Goal: Task Accomplishment & Management: Use online tool/utility

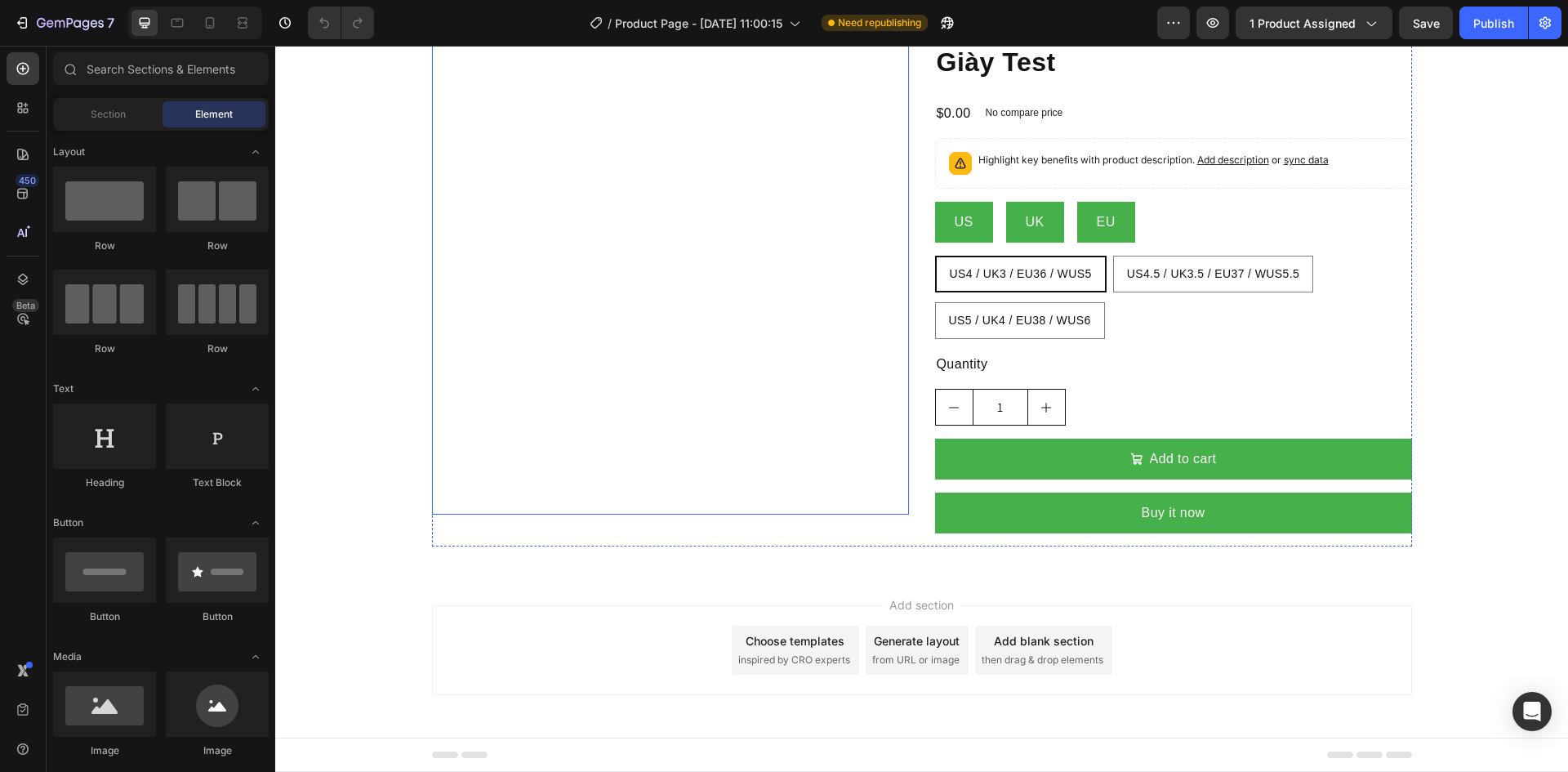
scroll to position [69, 0]
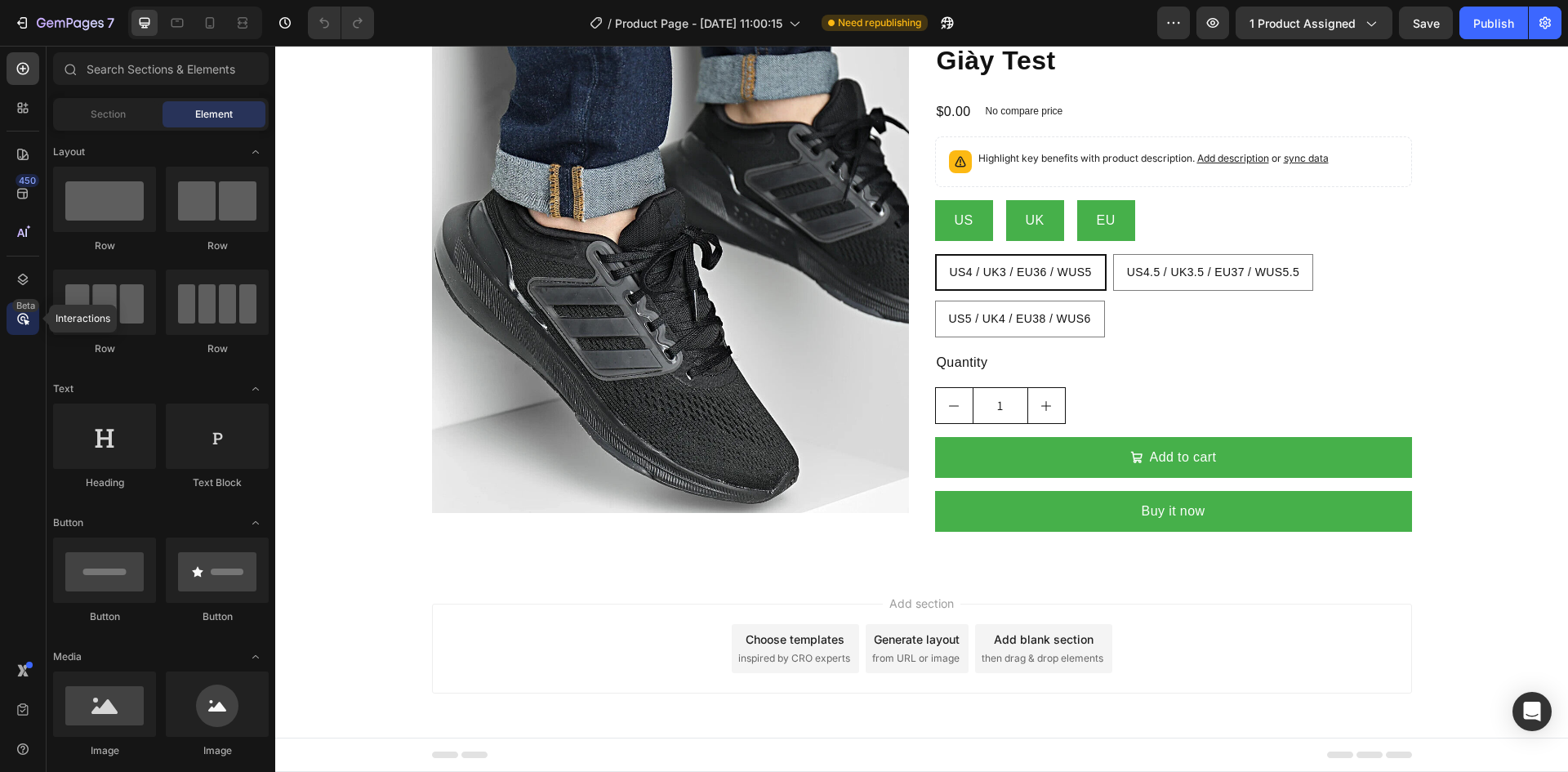
click at [17, 318] on icon at bounding box center [23, 319] width 17 height 17
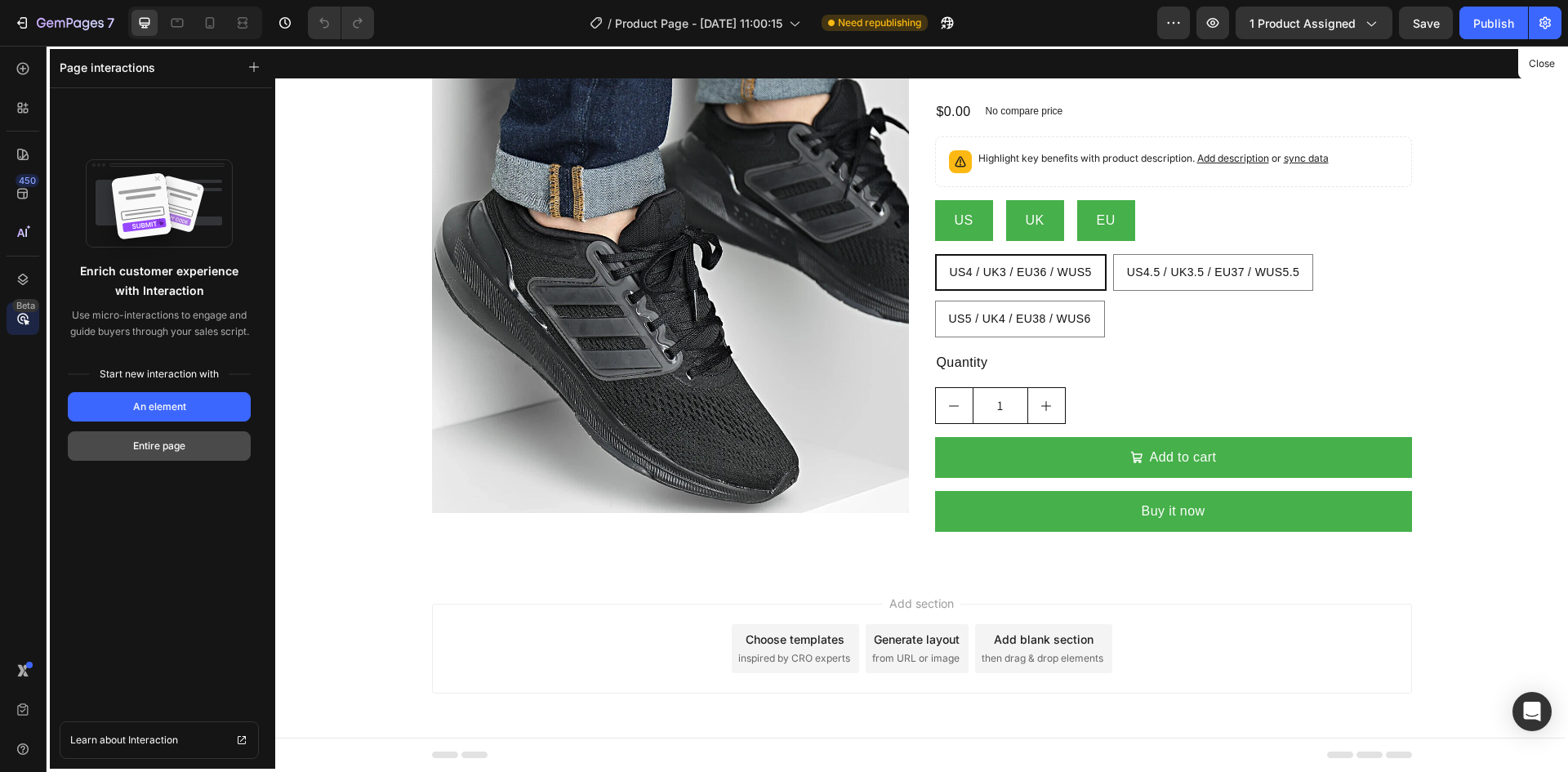
click at [154, 443] on div "Entire page" at bounding box center [159, 446] width 52 height 15
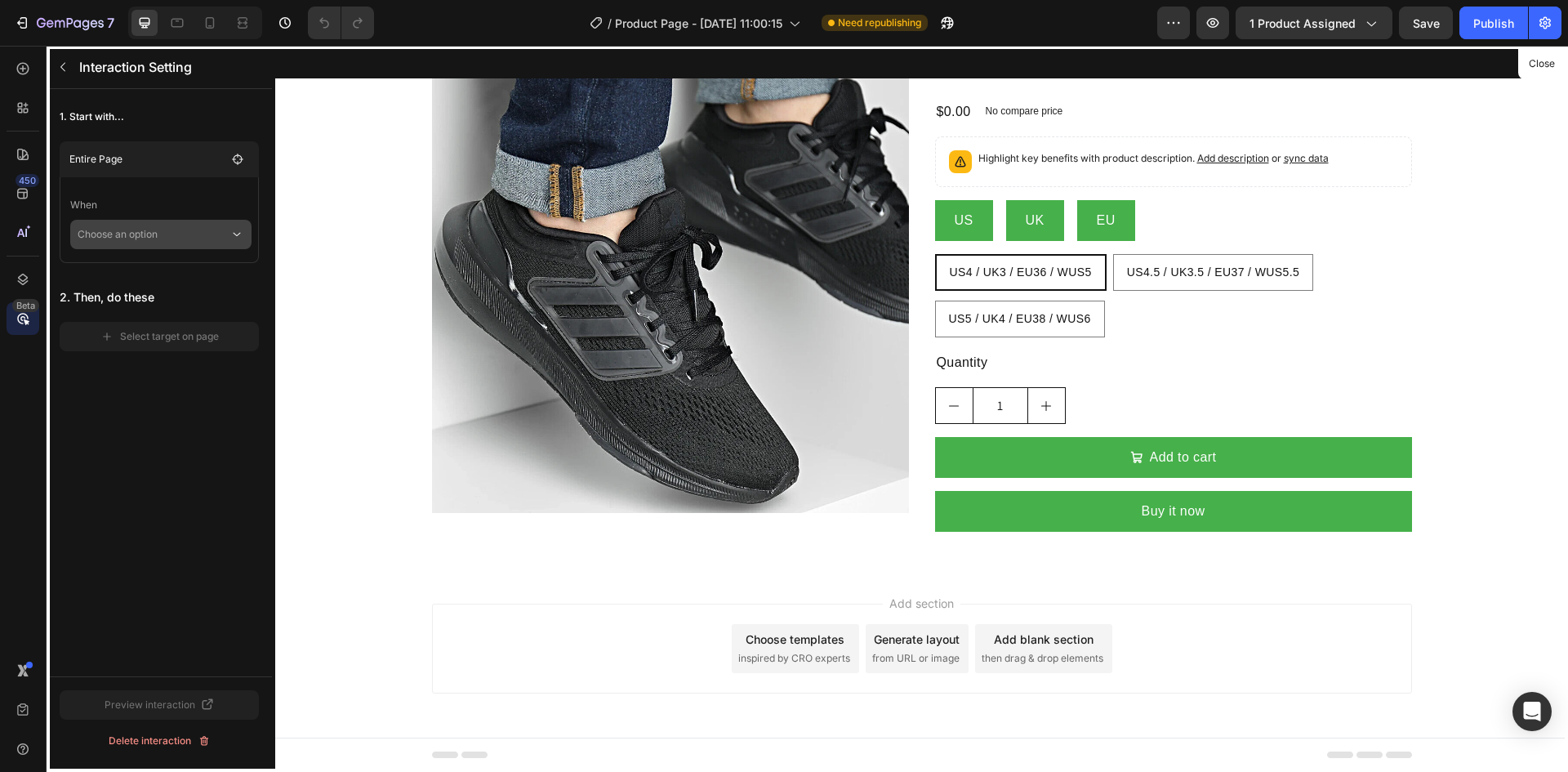
click at [135, 226] on p "Choose an option" at bounding box center [154, 235] width 152 height 30
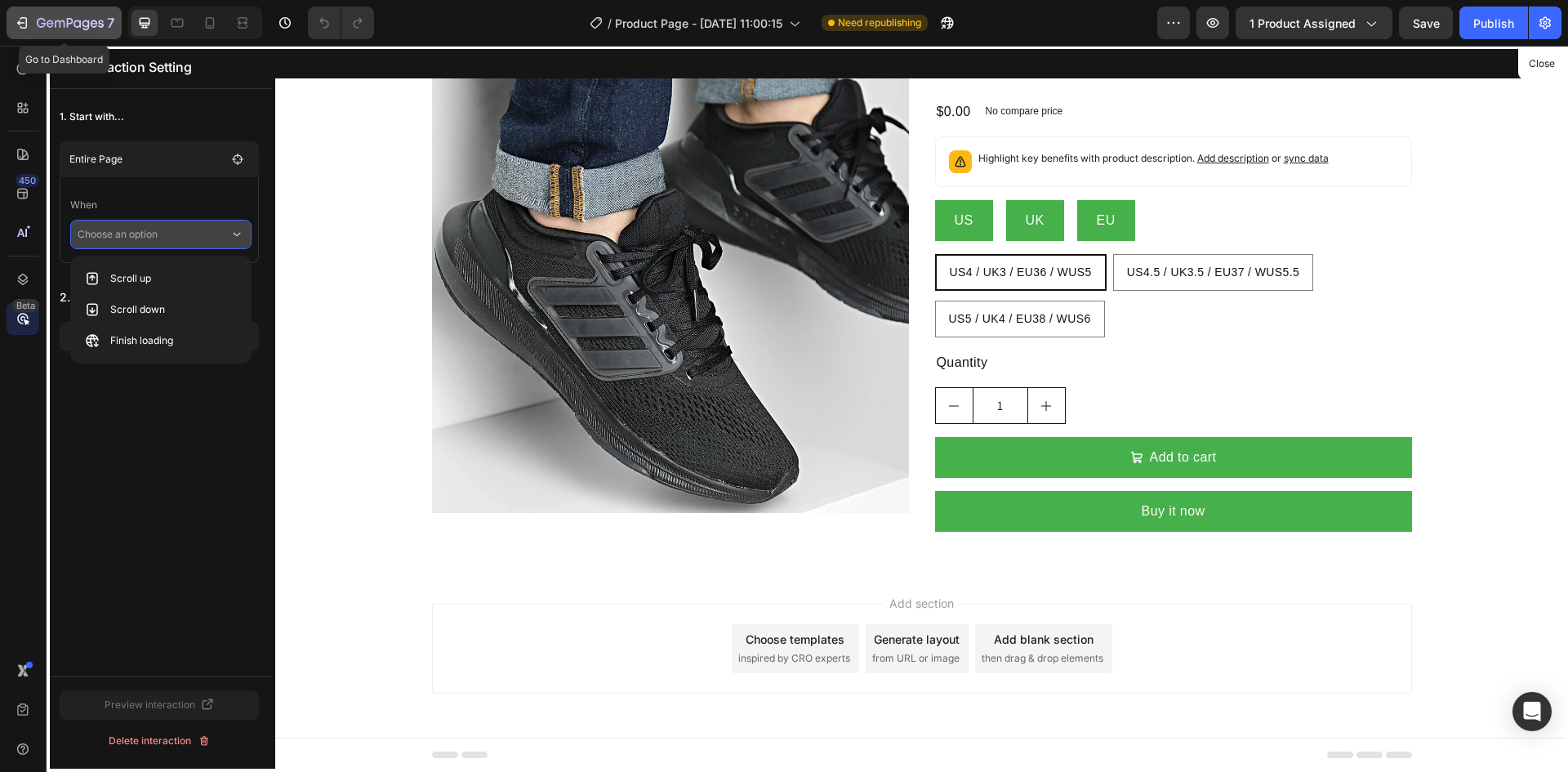
click at [27, 19] on icon "button" at bounding box center [22, 23] width 17 height 17
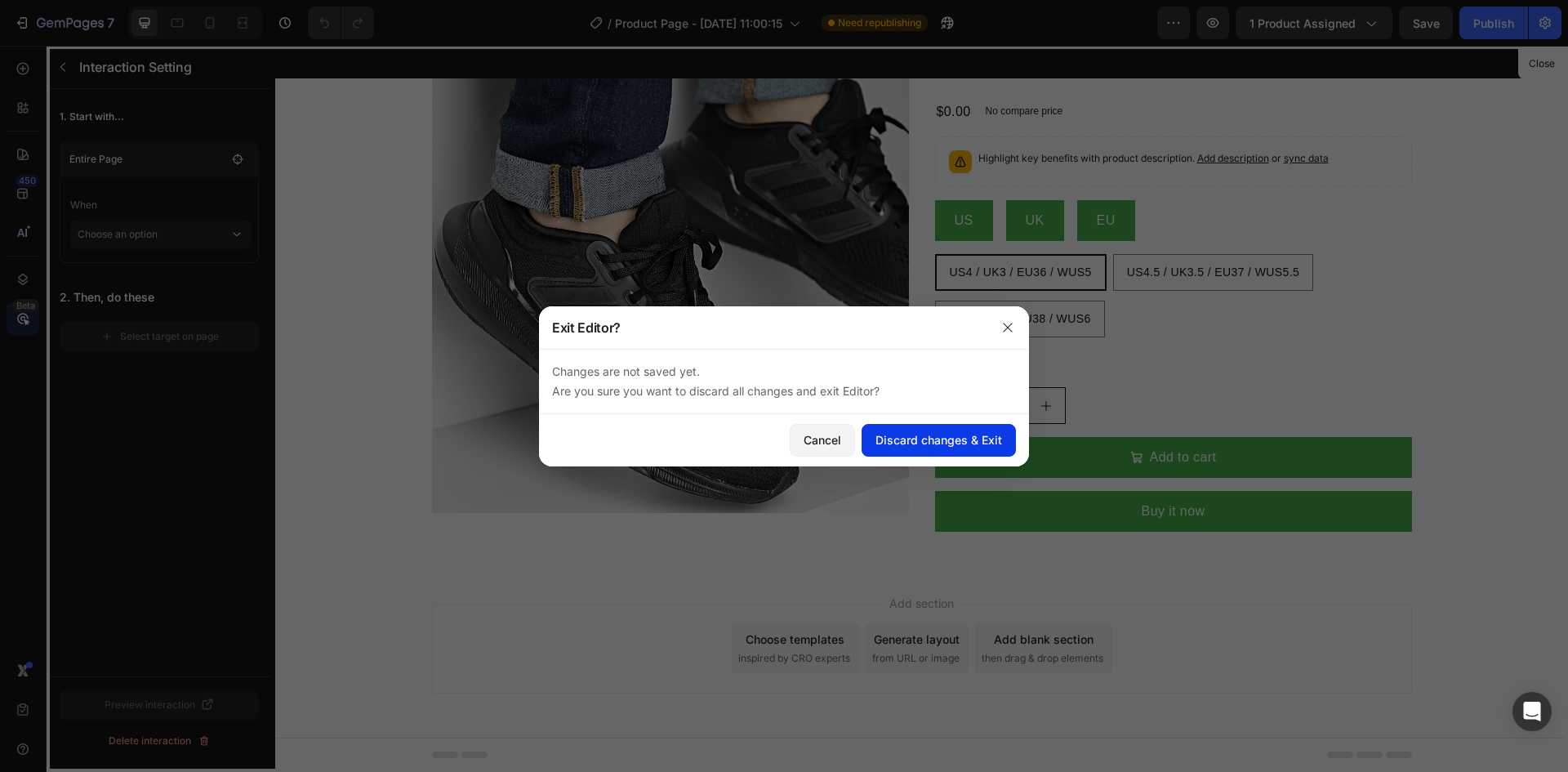
click at [916, 441] on div "Discard changes & Exit" at bounding box center [938, 440] width 126 height 17
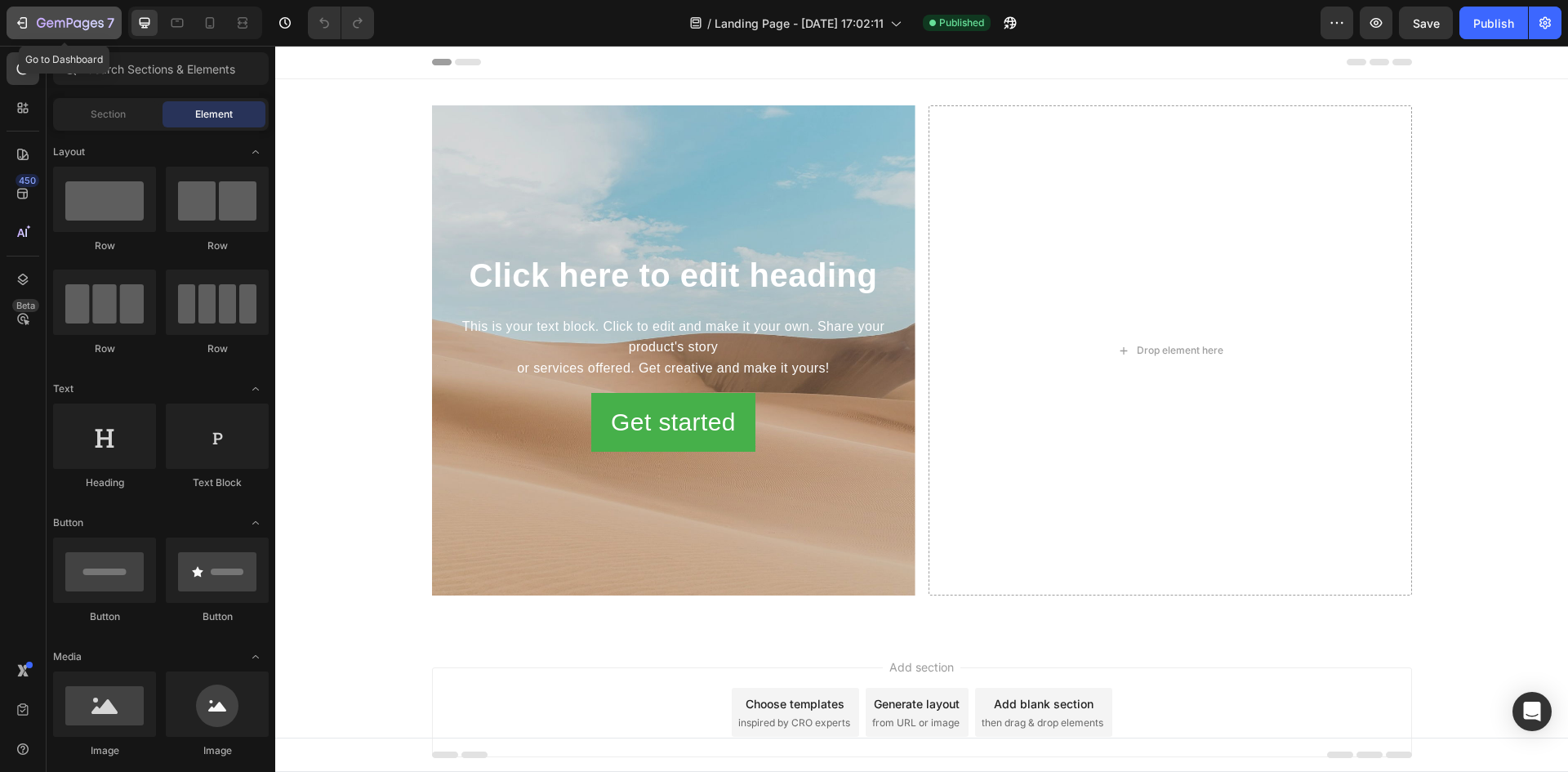
click at [25, 21] on icon "button" at bounding box center [22, 23] width 17 height 17
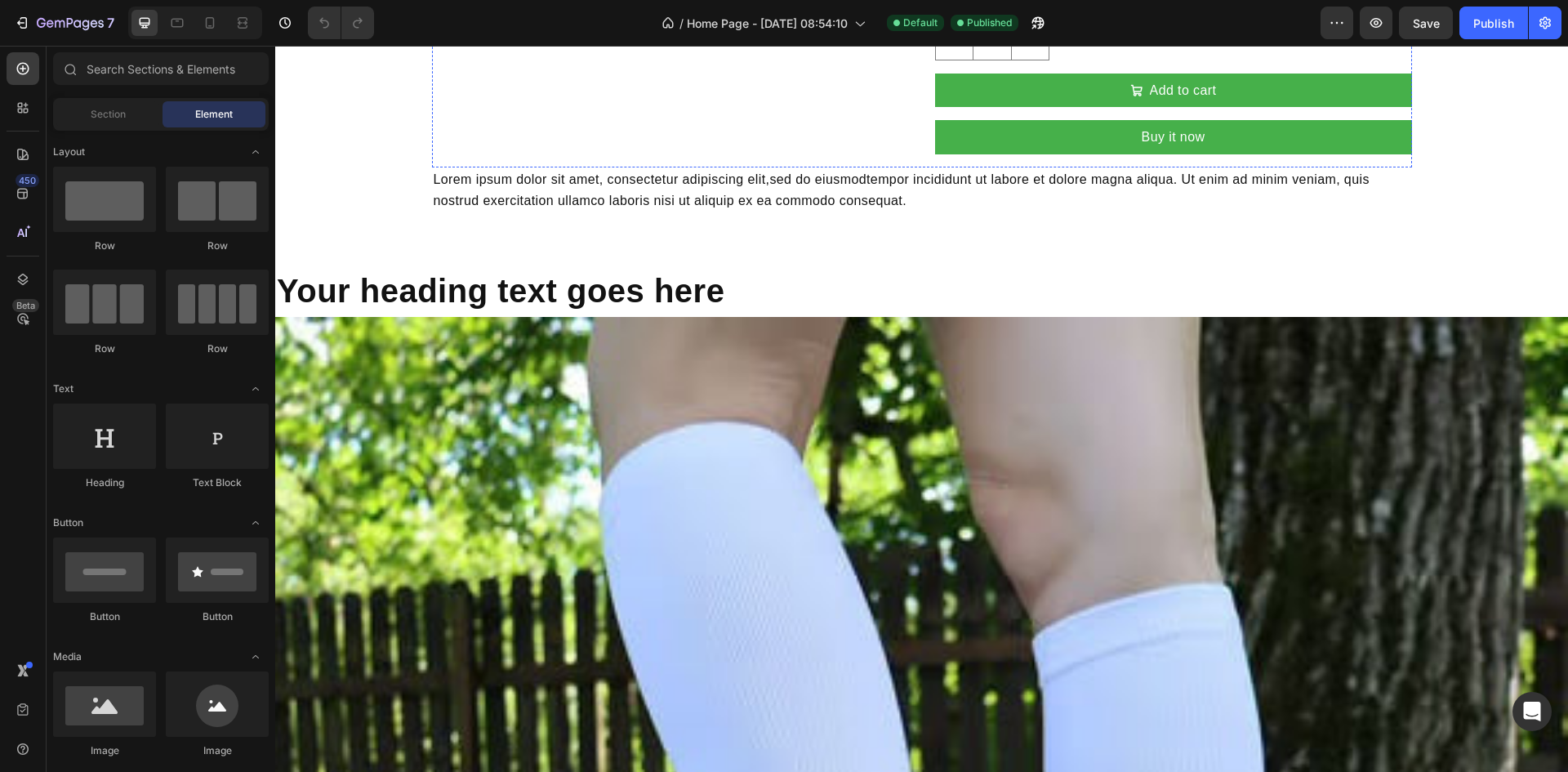
scroll to position [490, 0]
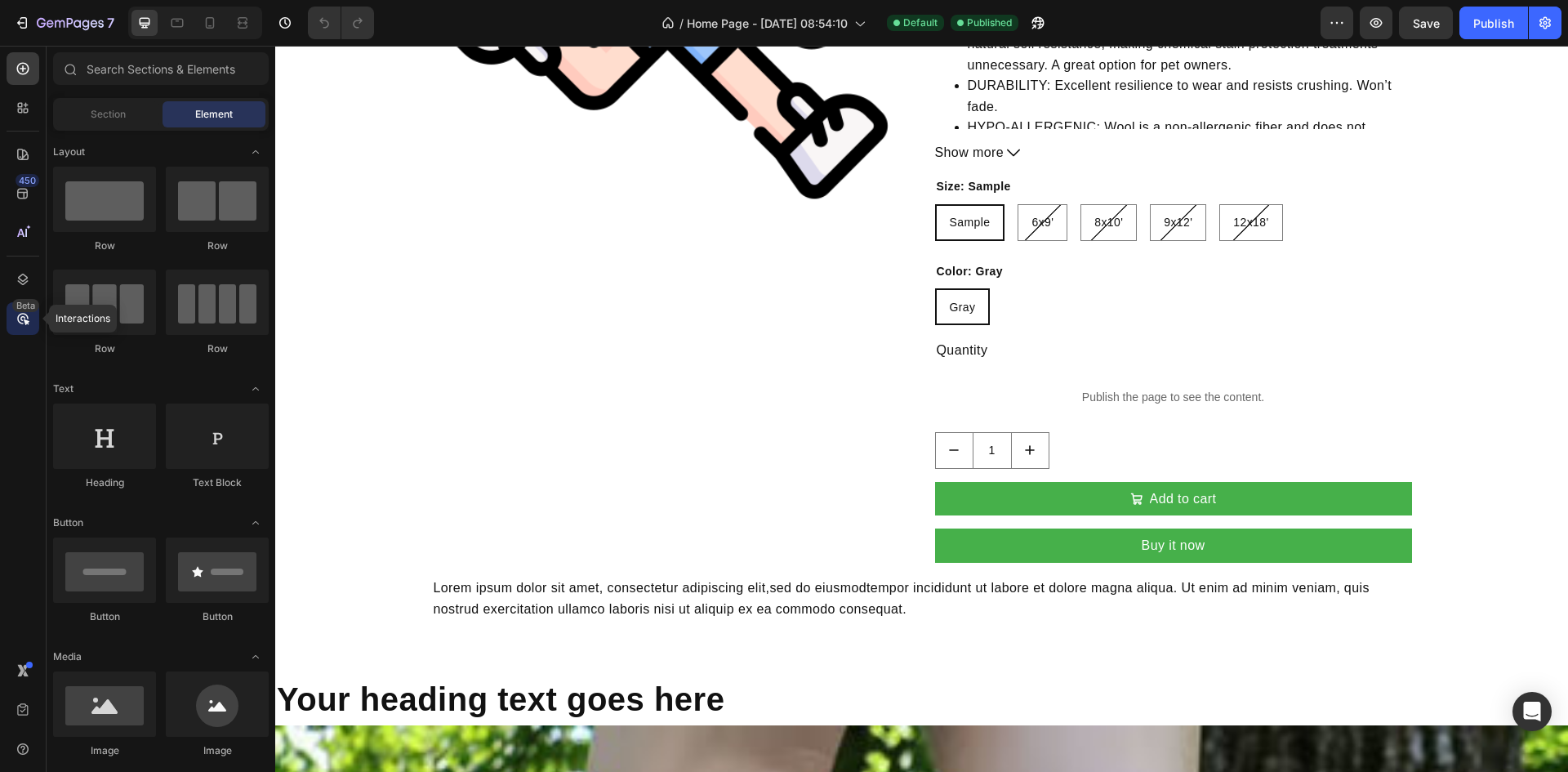
click at [27, 324] on icon at bounding box center [26, 322] width 6 height 6
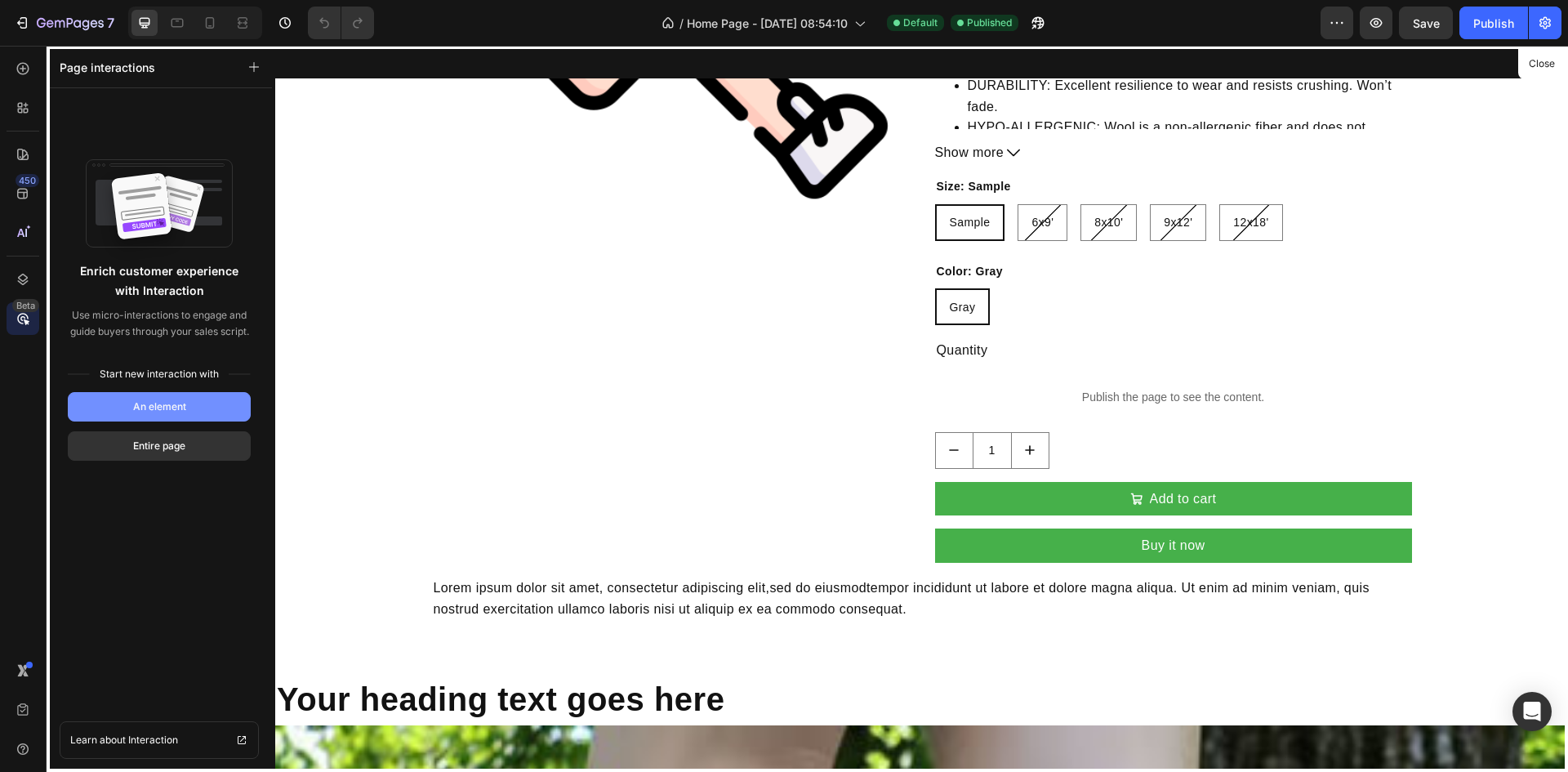
click at [178, 402] on div "An element" at bounding box center [159, 407] width 53 height 15
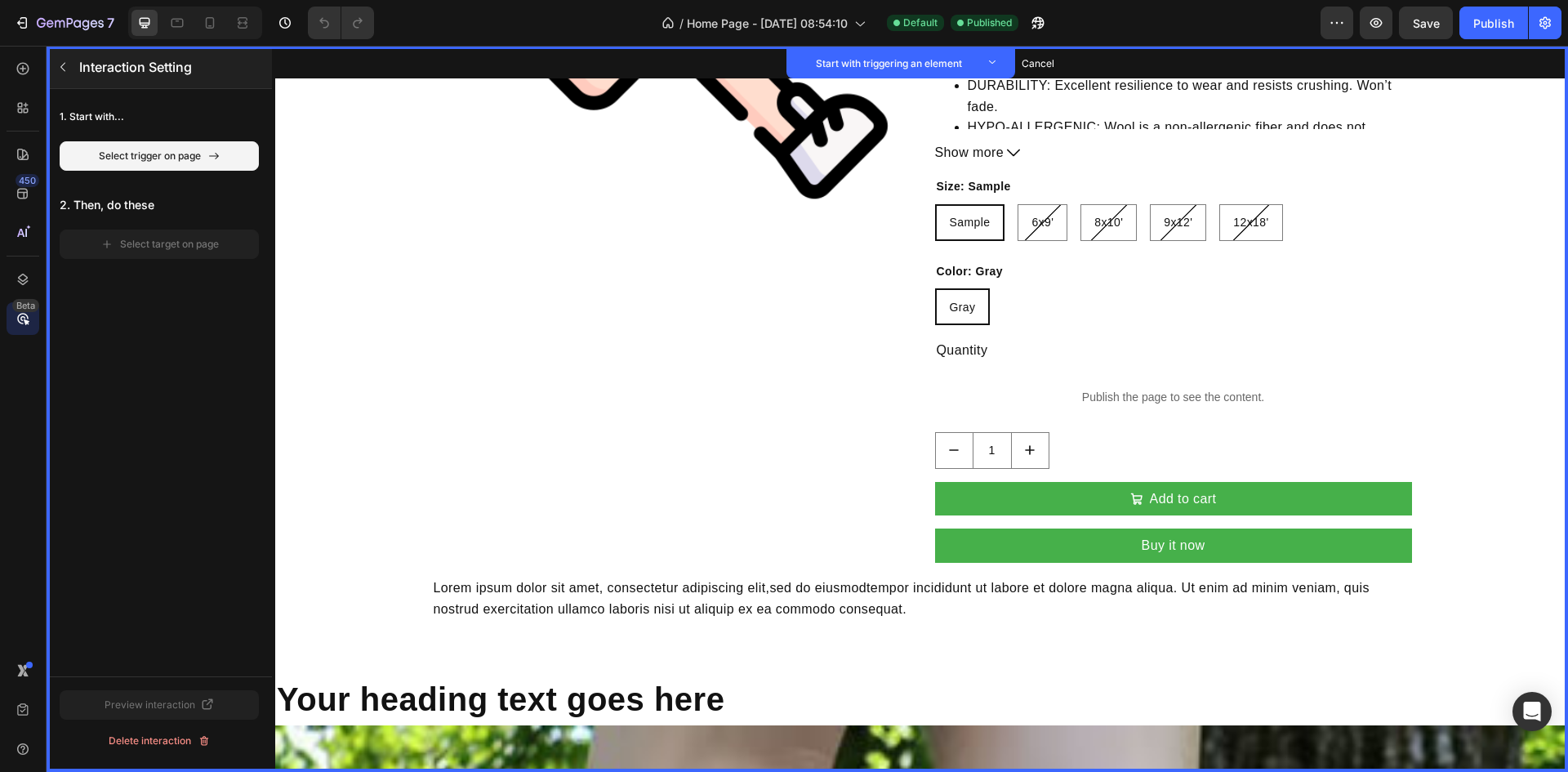
click at [49, 65] on div "Interaction Setting" at bounding box center [157, 66] width 222 height 42
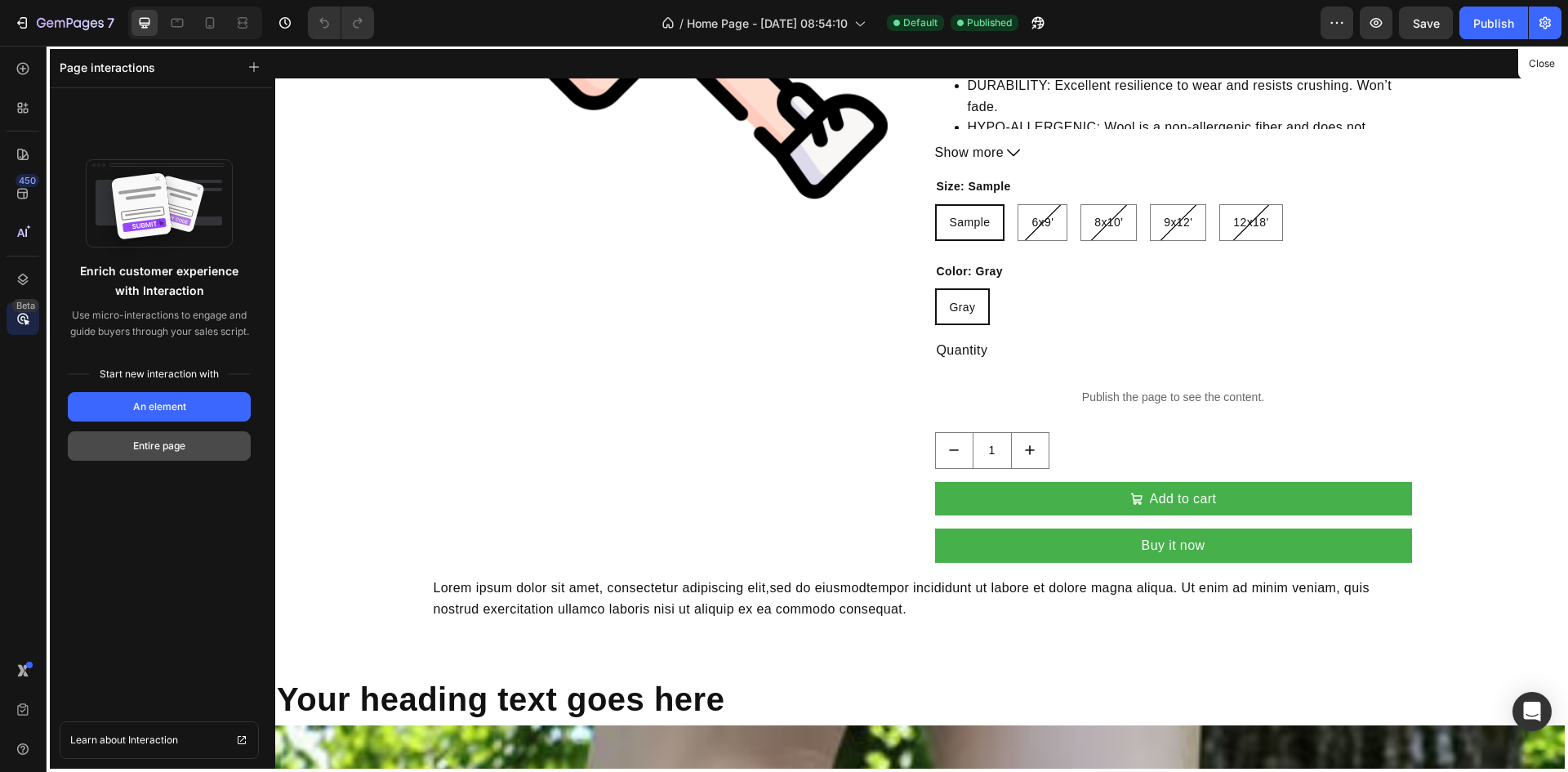
click at [133, 437] on button "Entire page" at bounding box center [159, 446] width 183 height 30
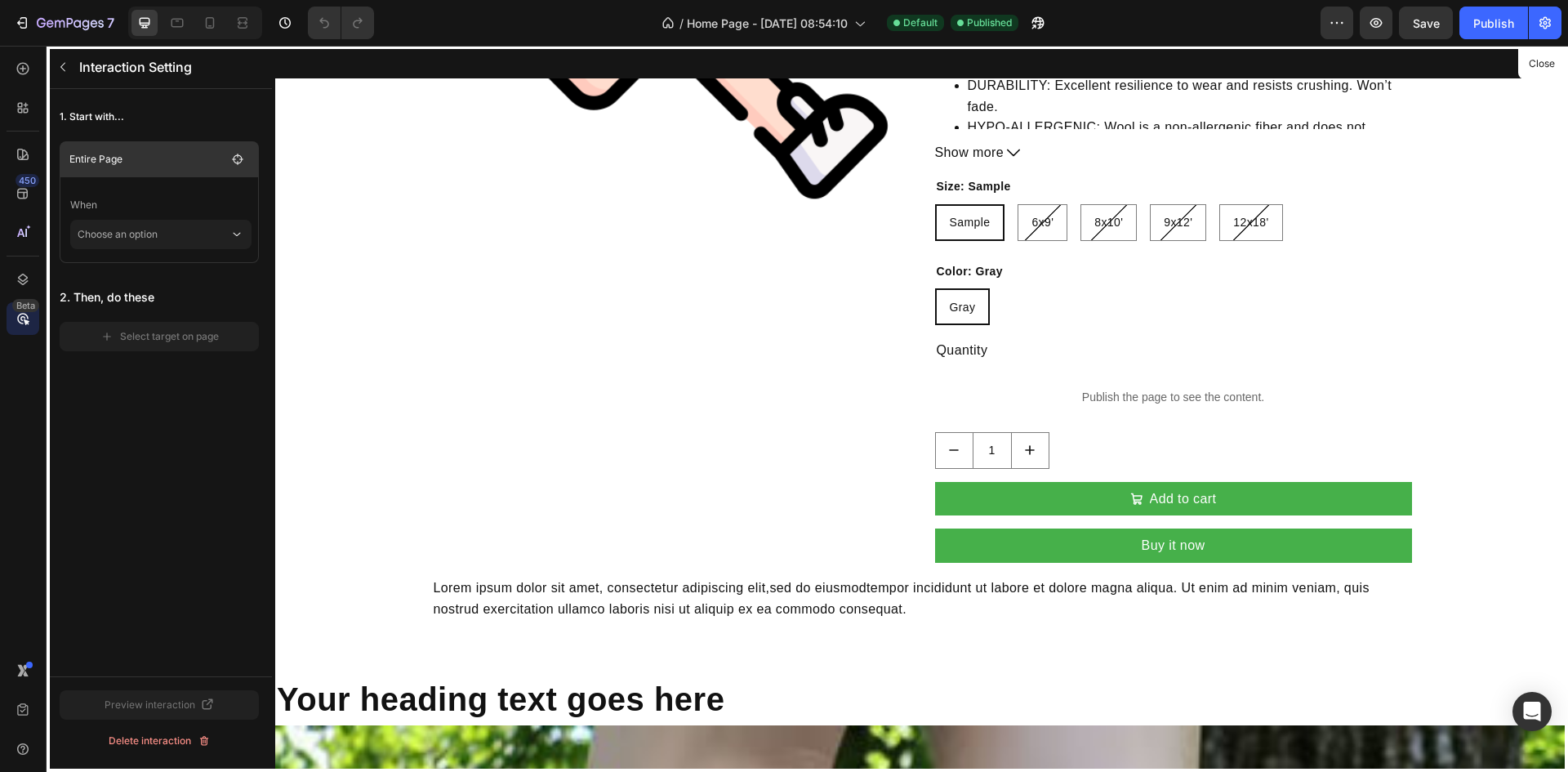
click at [140, 160] on p "Entire Page" at bounding box center [148, 160] width 157 height 17
click at [139, 164] on p "Entire Page" at bounding box center [148, 160] width 157 height 17
click at [138, 236] on p "Choose an option" at bounding box center [154, 235] width 152 height 30
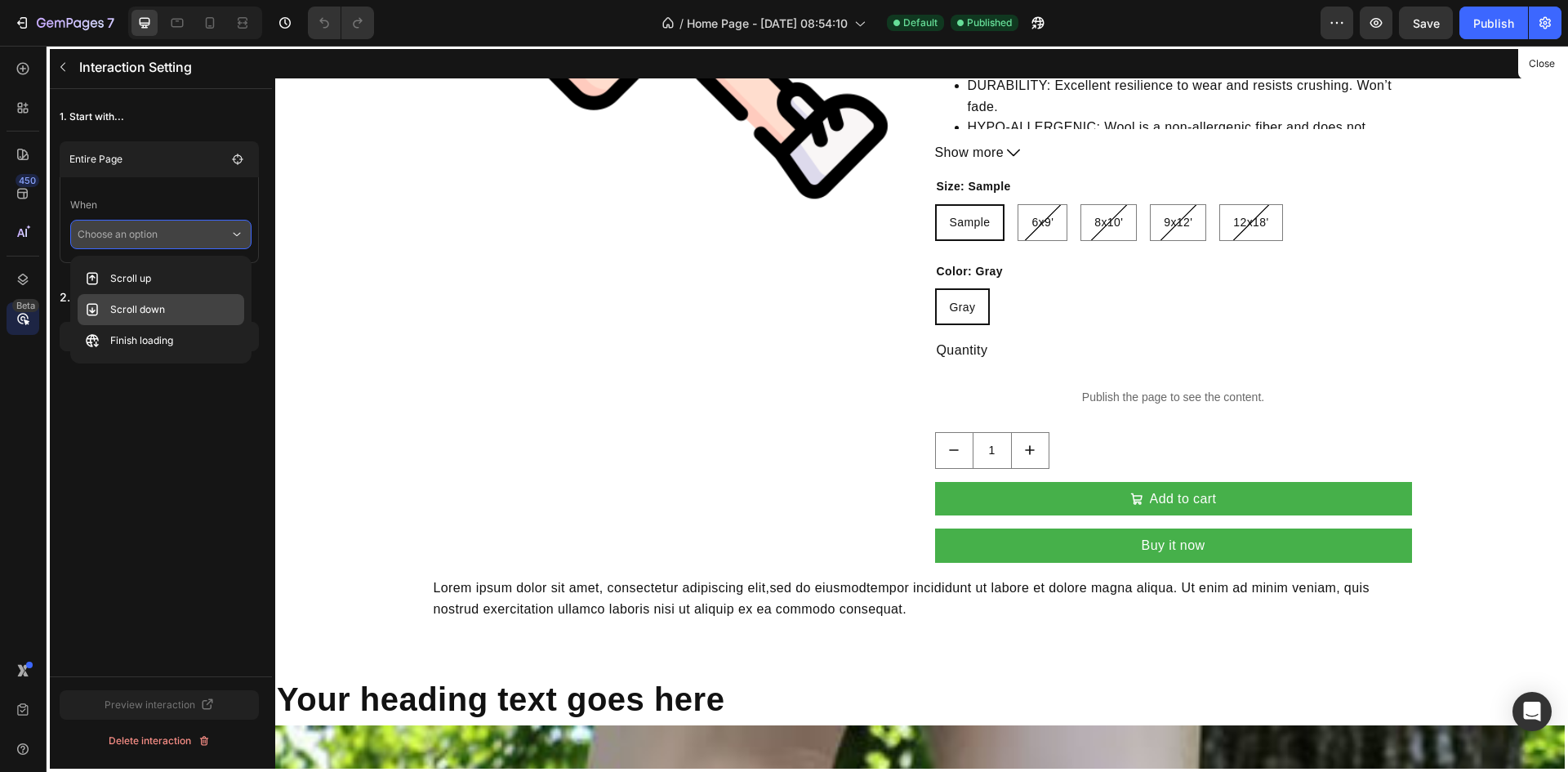
click at [129, 312] on p "Scroll down" at bounding box center [137, 310] width 55 height 17
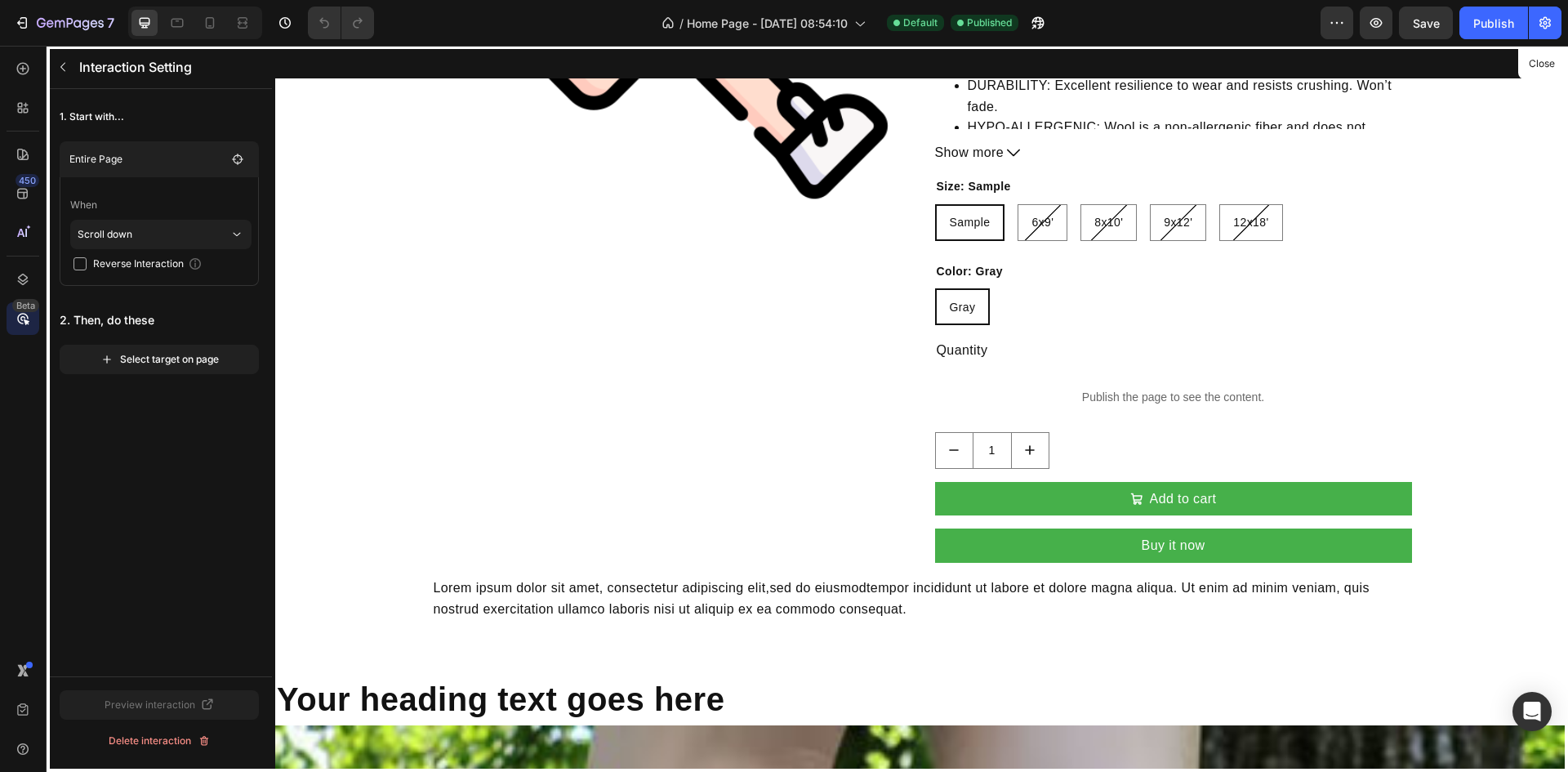
click at [108, 264] on span "Reverse Interaction" at bounding box center [139, 264] width 91 height 17
checkbox input "true"
click at [145, 362] on div "Select target on page" at bounding box center [159, 360] width 118 height 15
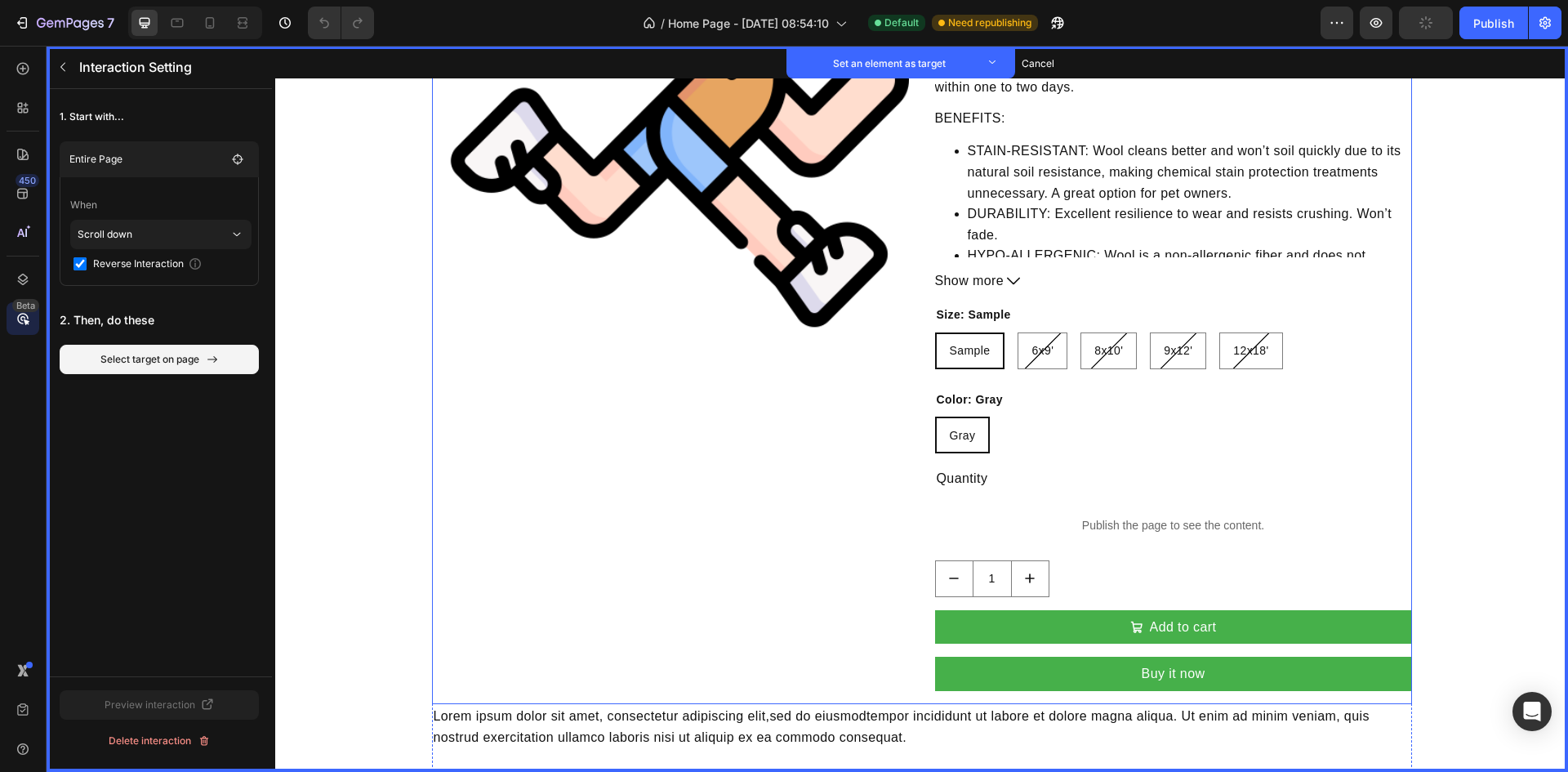
scroll to position [408, 0]
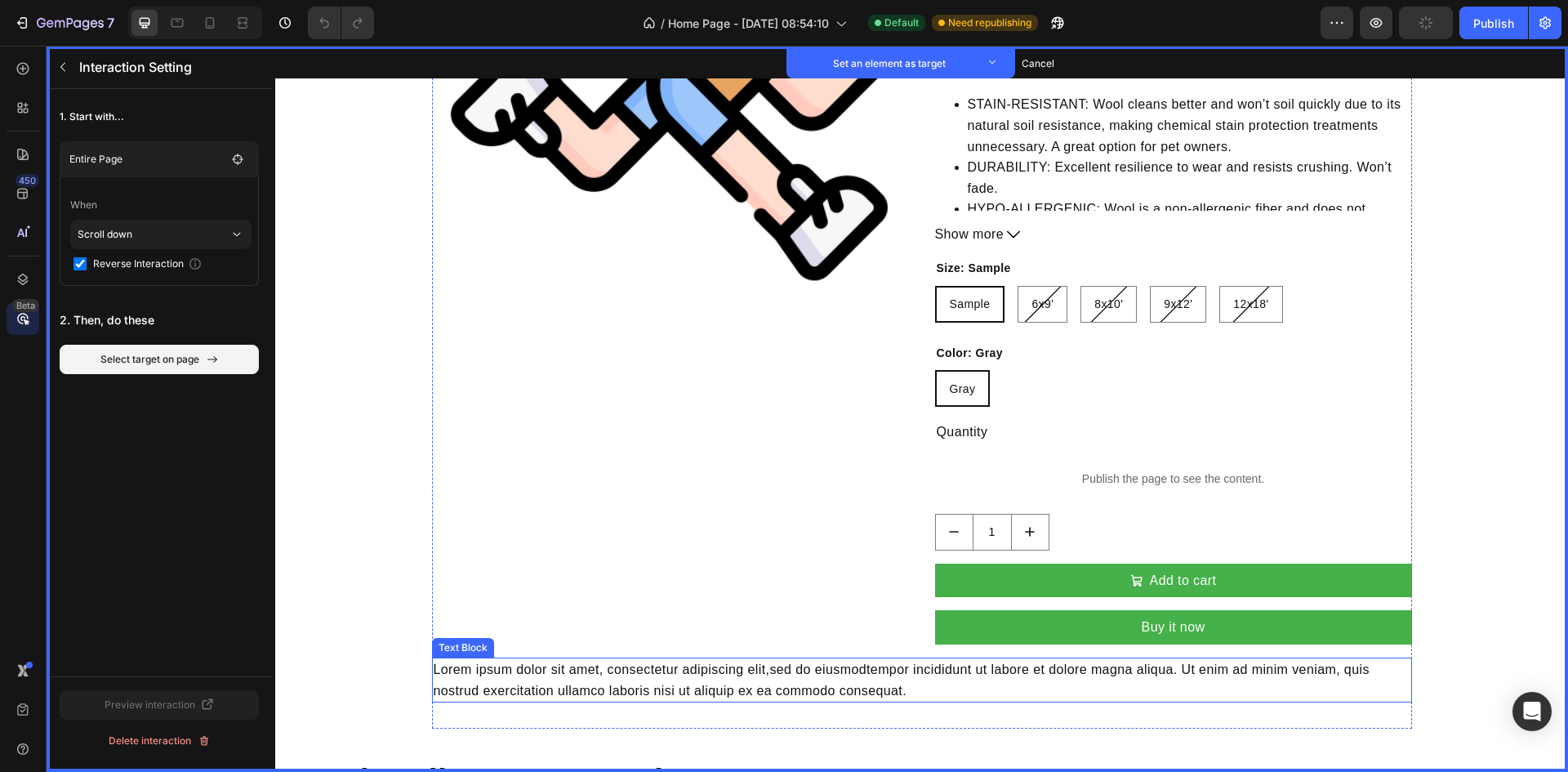
click at [615, 675] on p "Lorem ipsum dolor sit amet, consectetur adipiscing elit, sed do eiusmod tempor …" at bounding box center [922, 680] width 977 height 41
click at [577, 643] on button "Set as target" at bounding box center [568, 642] width 72 height 20
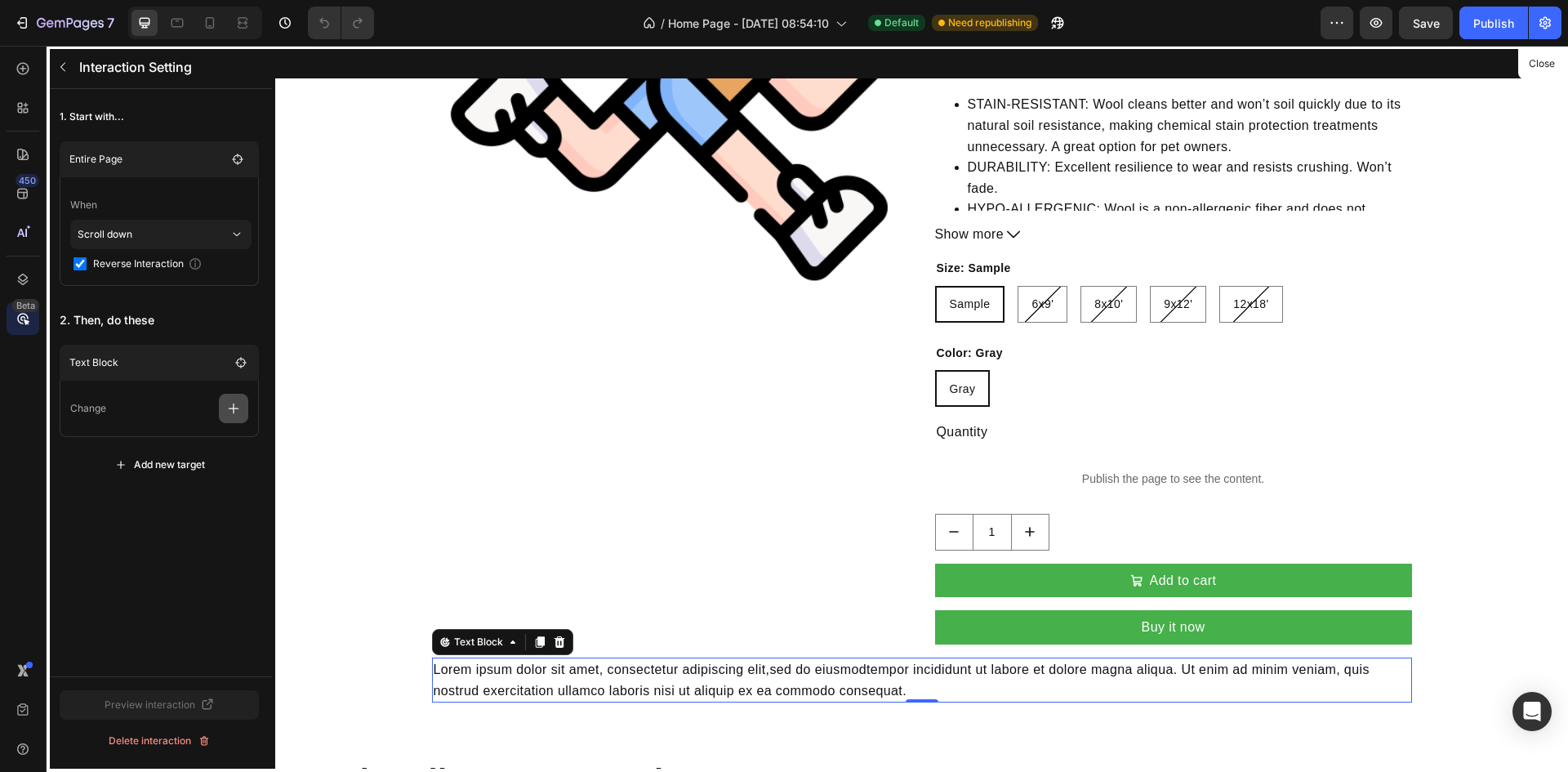
click at [234, 417] on button "button" at bounding box center [234, 409] width 30 height 30
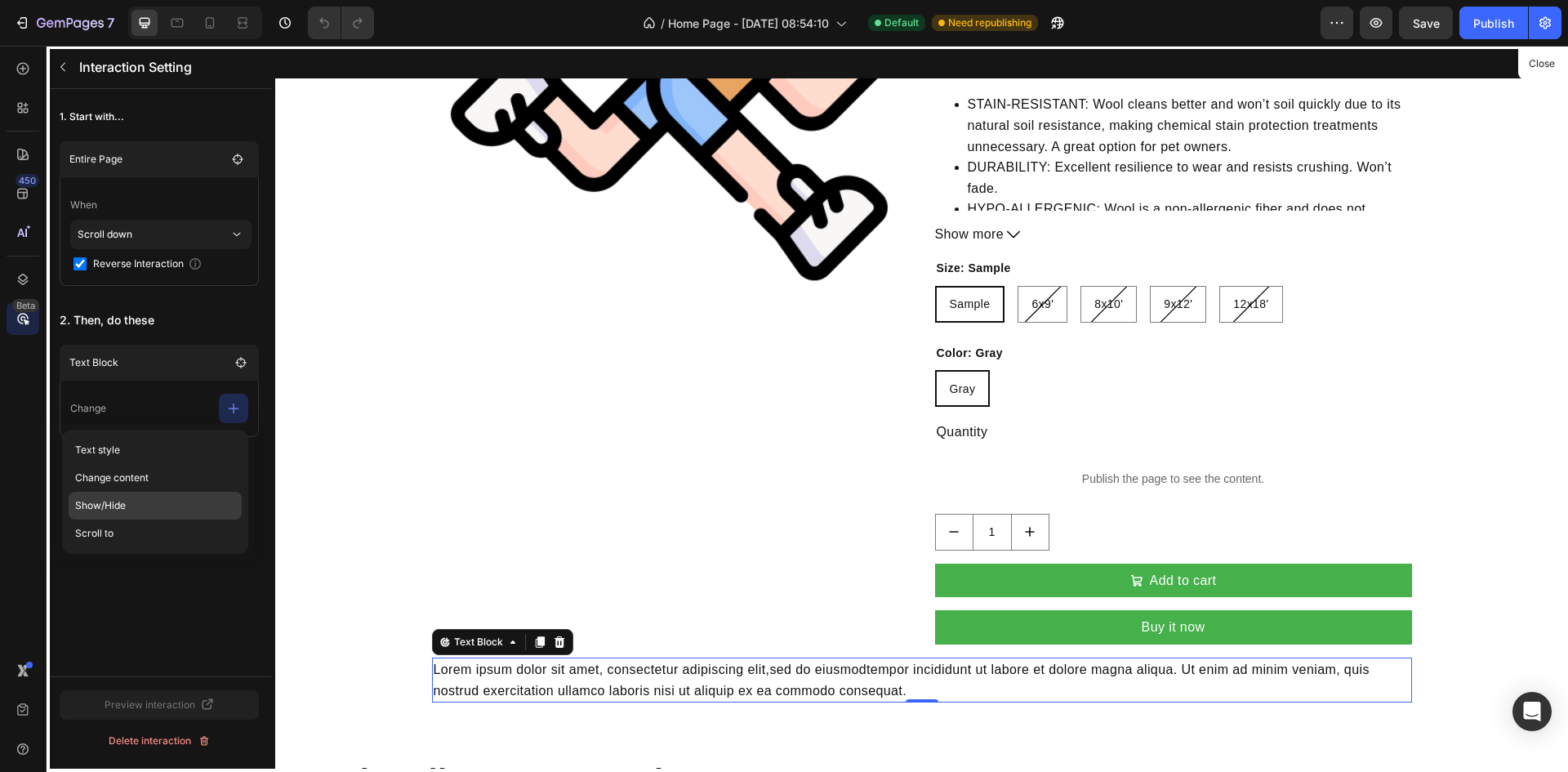
click at [115, 520] on p "Show/Hide" at bounding box center [155, 534] width 173 height 28
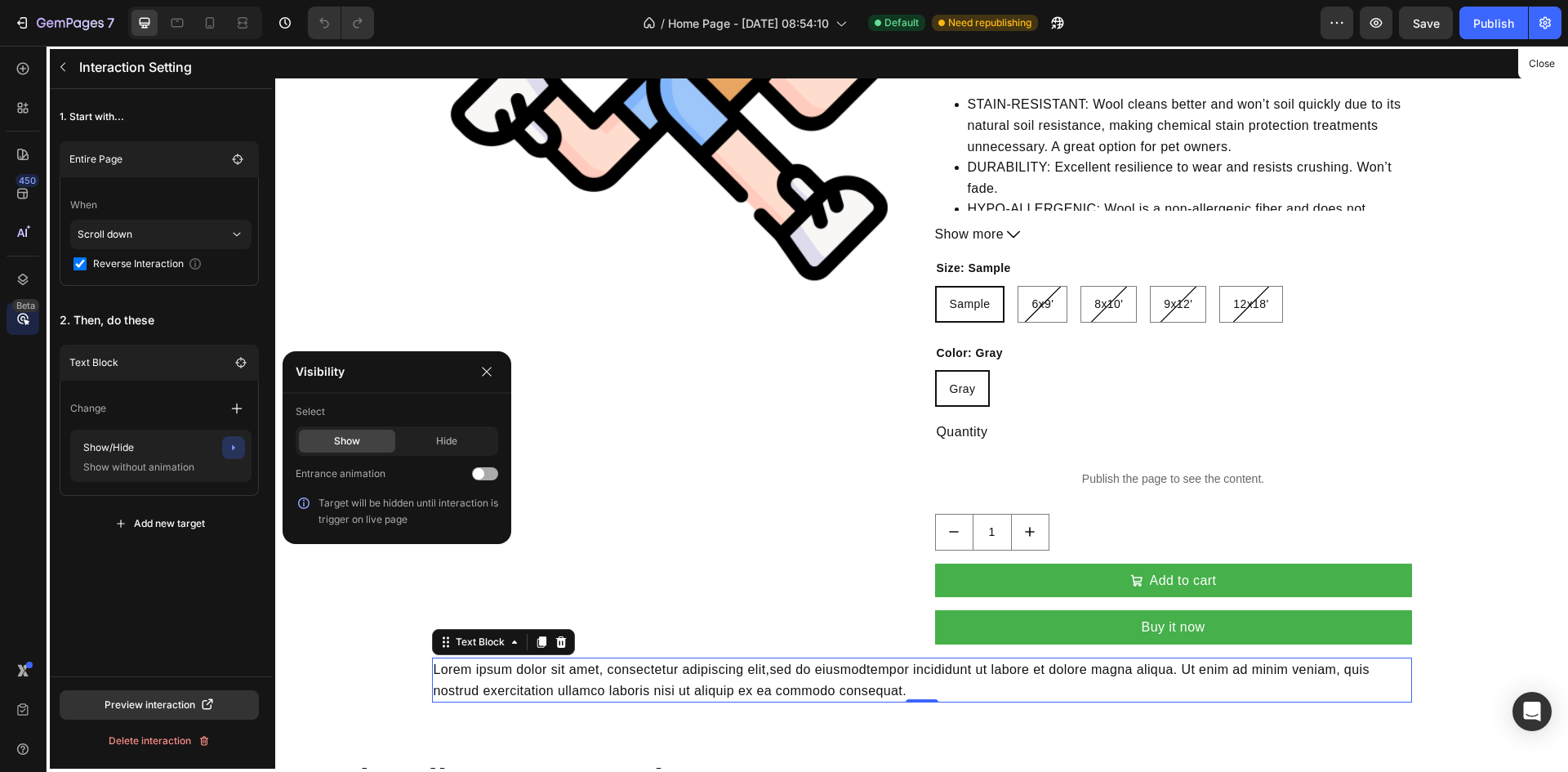
click at [482, 476] on span at bounding box center [478, 474] width 12 height 12
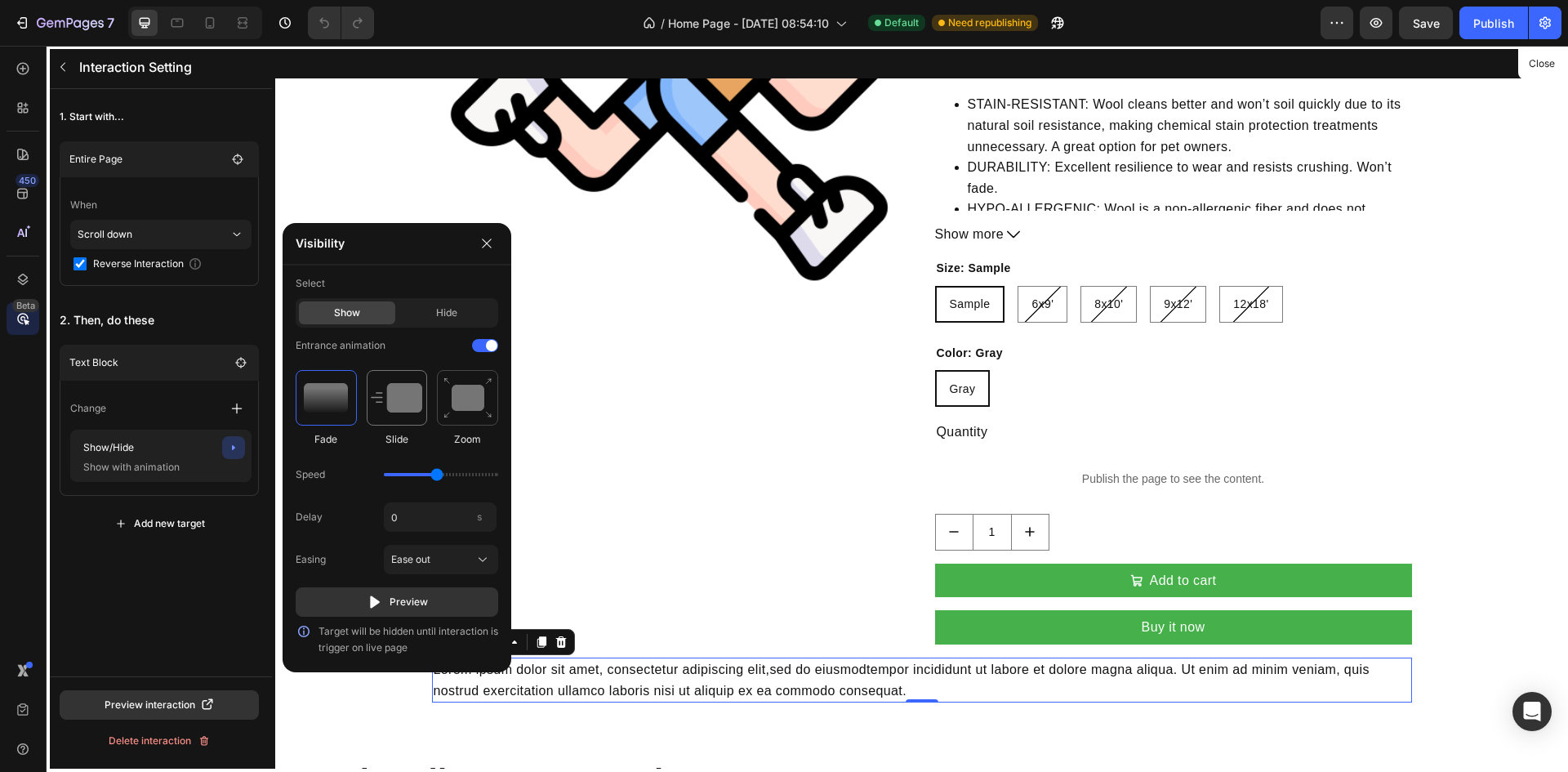
click at [398, 405] on img at bounding box center [397, 398] width 51 height 30
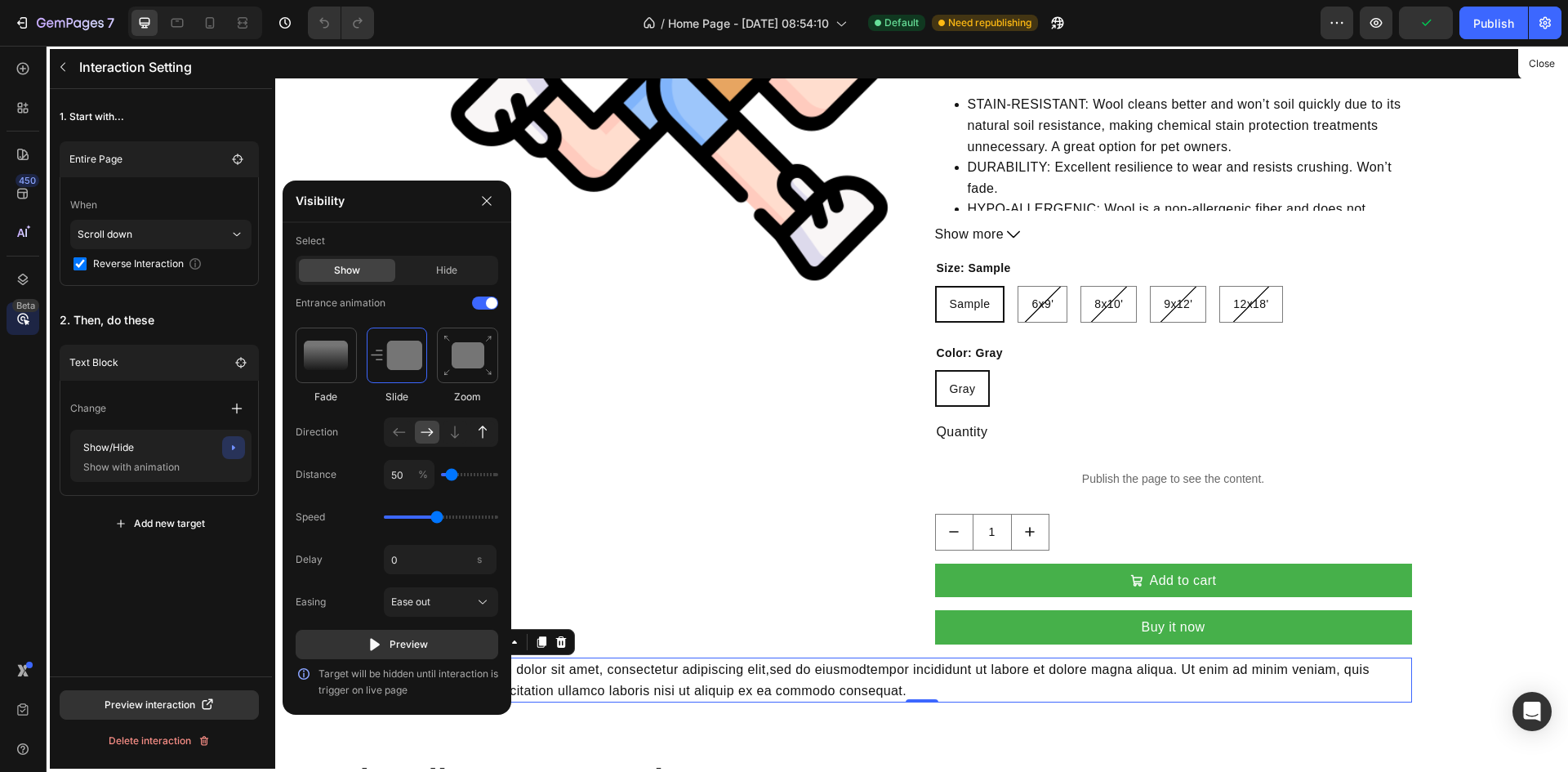
click at [478, 432] on icon at bounding box center [482, 432] width 17 height 17
type input "100"
click at [1509, 28] on div "Publish" at bounding box center [1494, 23] width 40 height 17
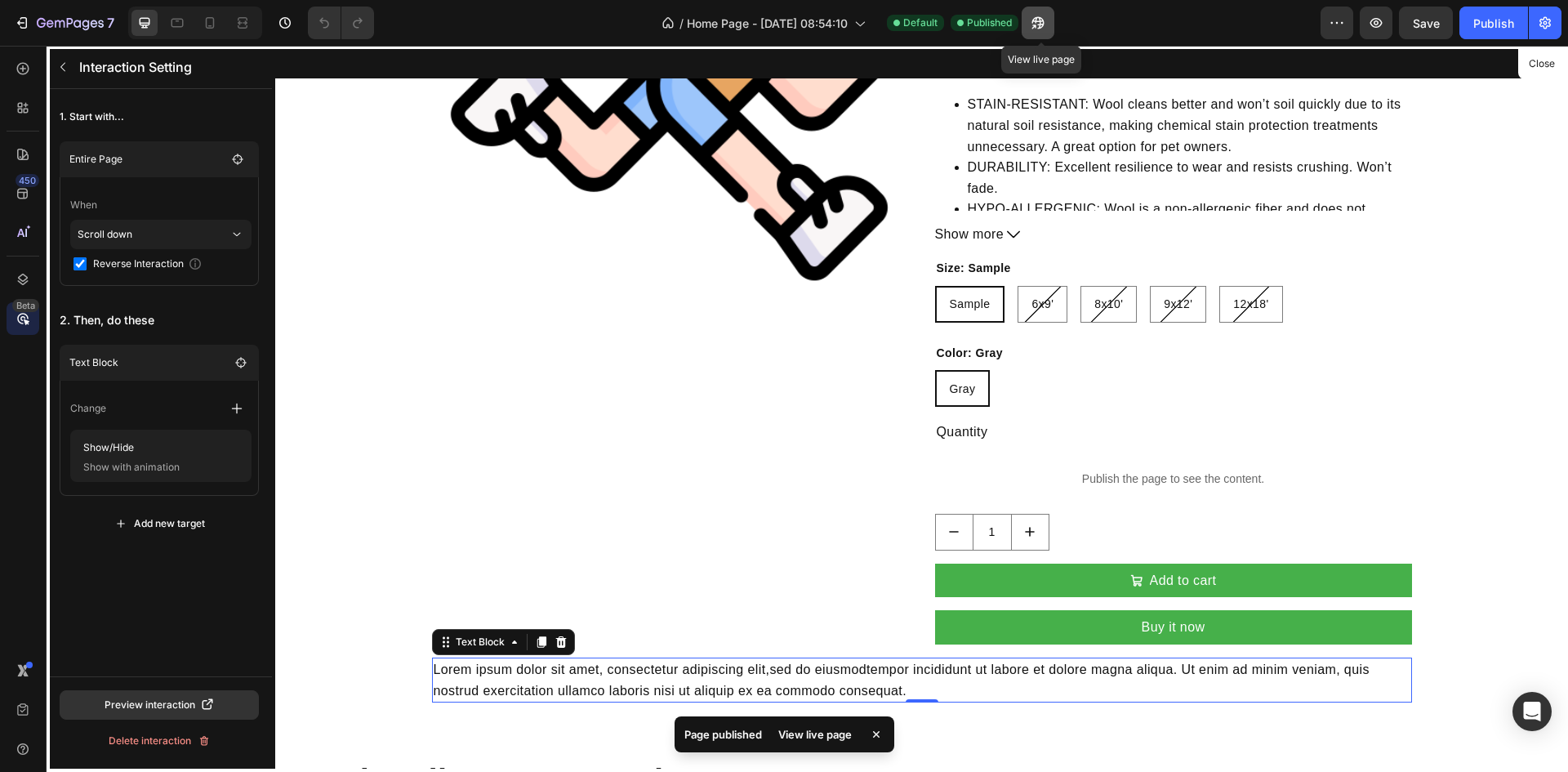
click at [1041, 21] on icon "button" at bounding box center [1038, 23] width 17 height 17
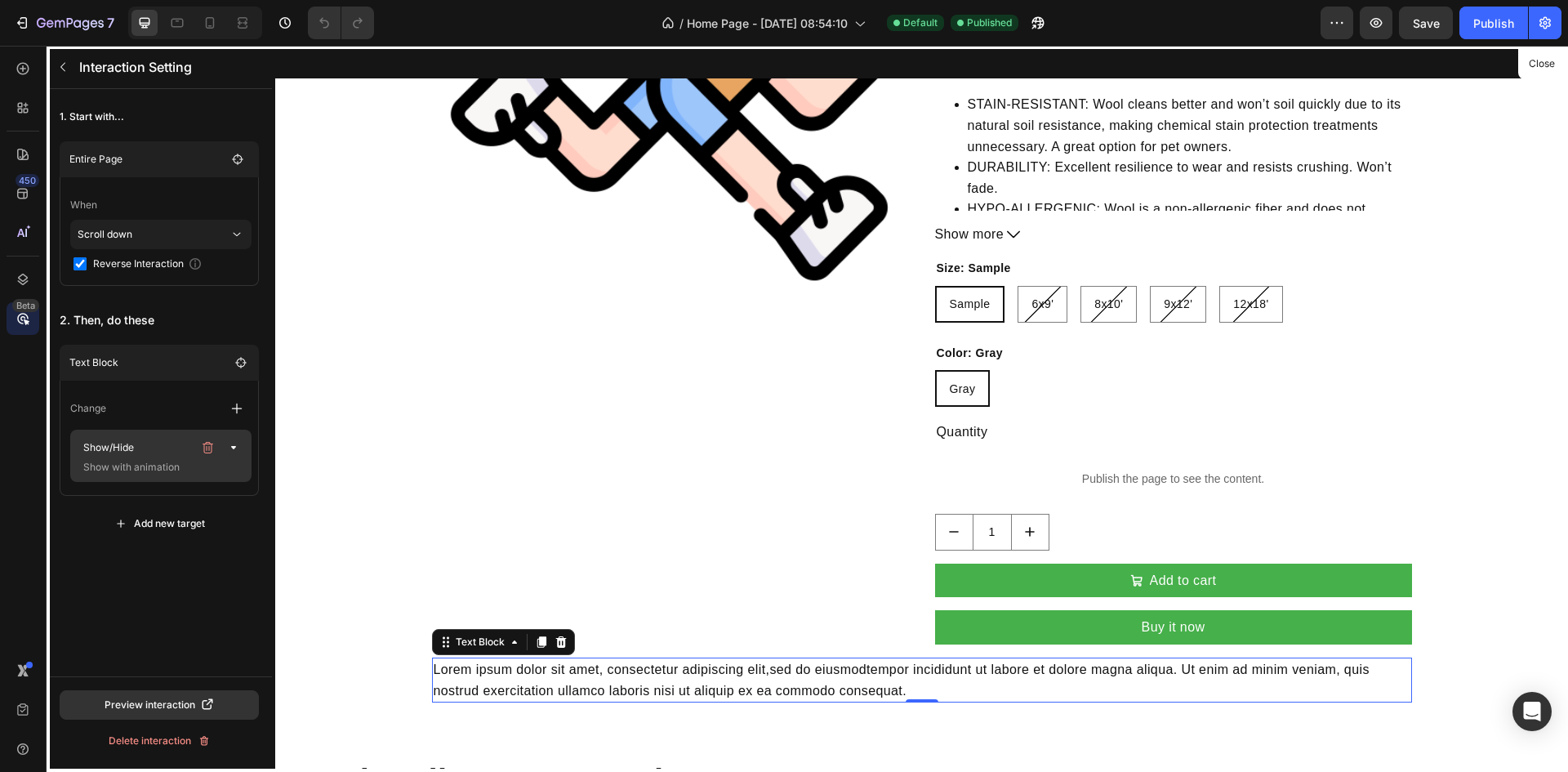
click at [127, 465] on p "Show with animation" at bounding box center [159, 468] width 164 height 17
drag, startPoint x: 97, startPoint y: 264, endPoint x: 126, endPoint y: 264, distance: 29.0
click at [126, 264] on span "Reverse Interaction" at bounding box center [139, 264] width 91 height 17
click at [97, 269] on span "Reverse Interaction" at bounding box center [139, 264] width 91 height 17
checkbox input "true"
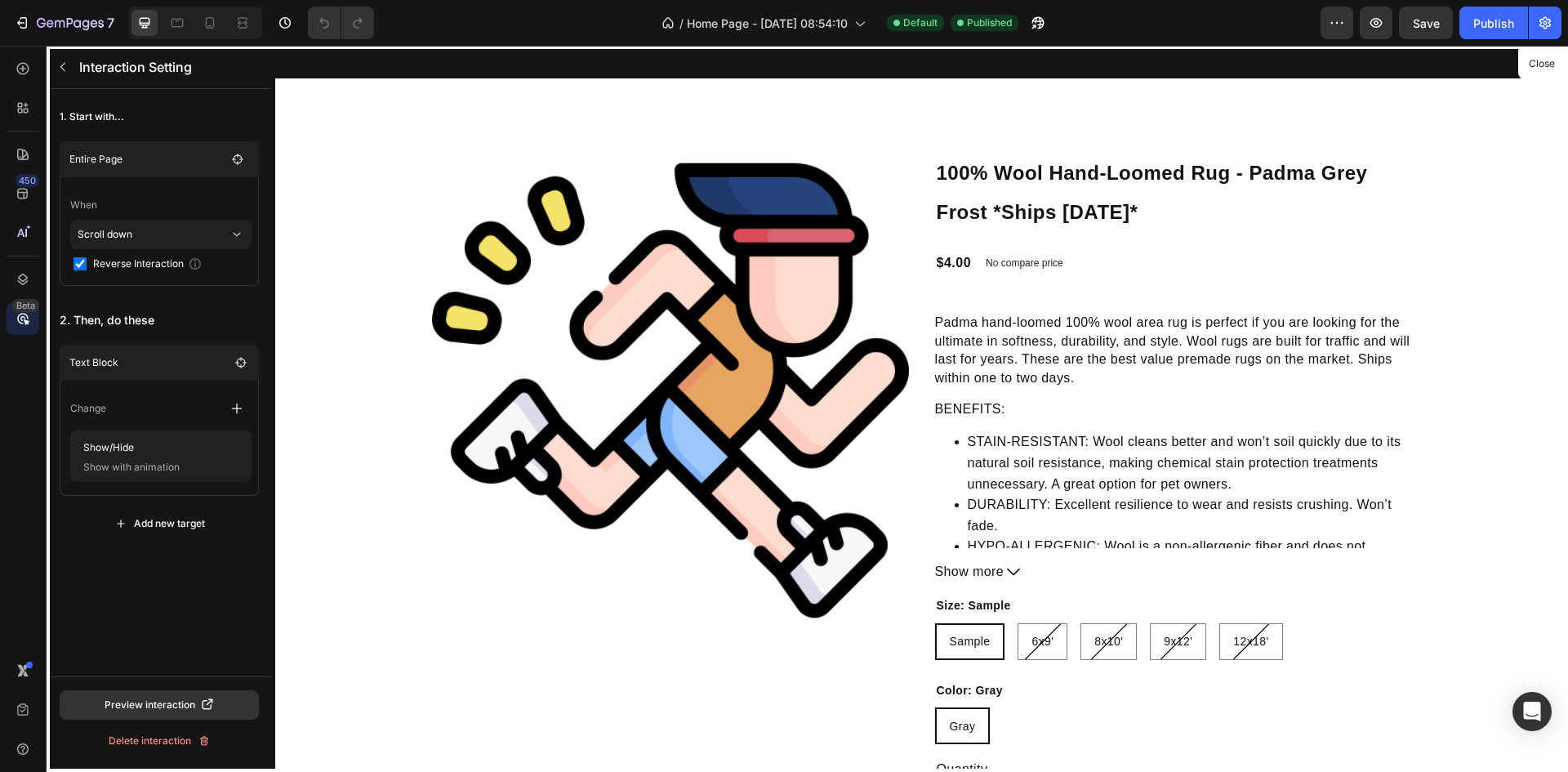
scroll to position [0, 0]
